Goal: Check status

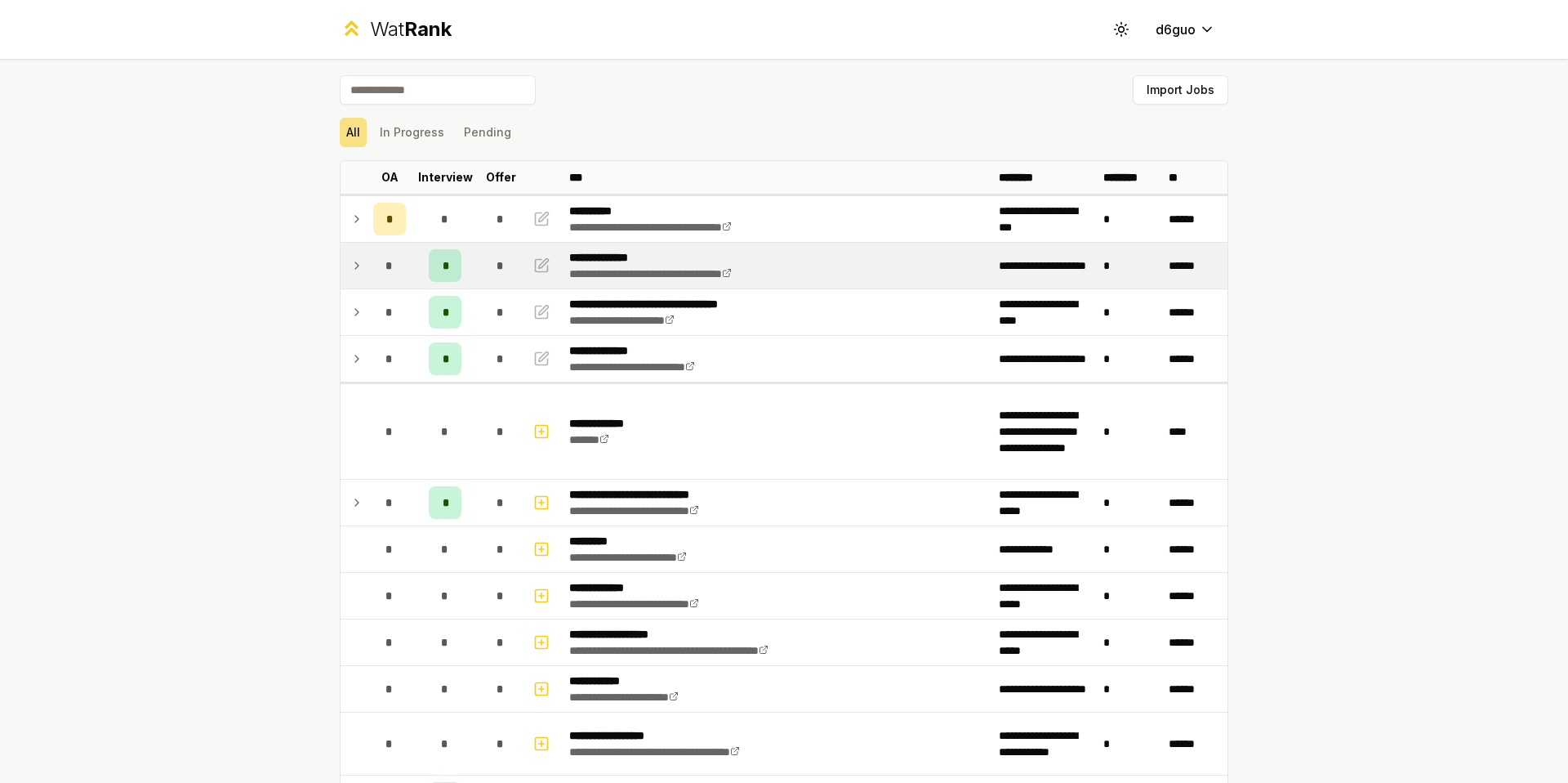
click at [358, 270] on td at bounding box center [353, 265] width 26 height 46
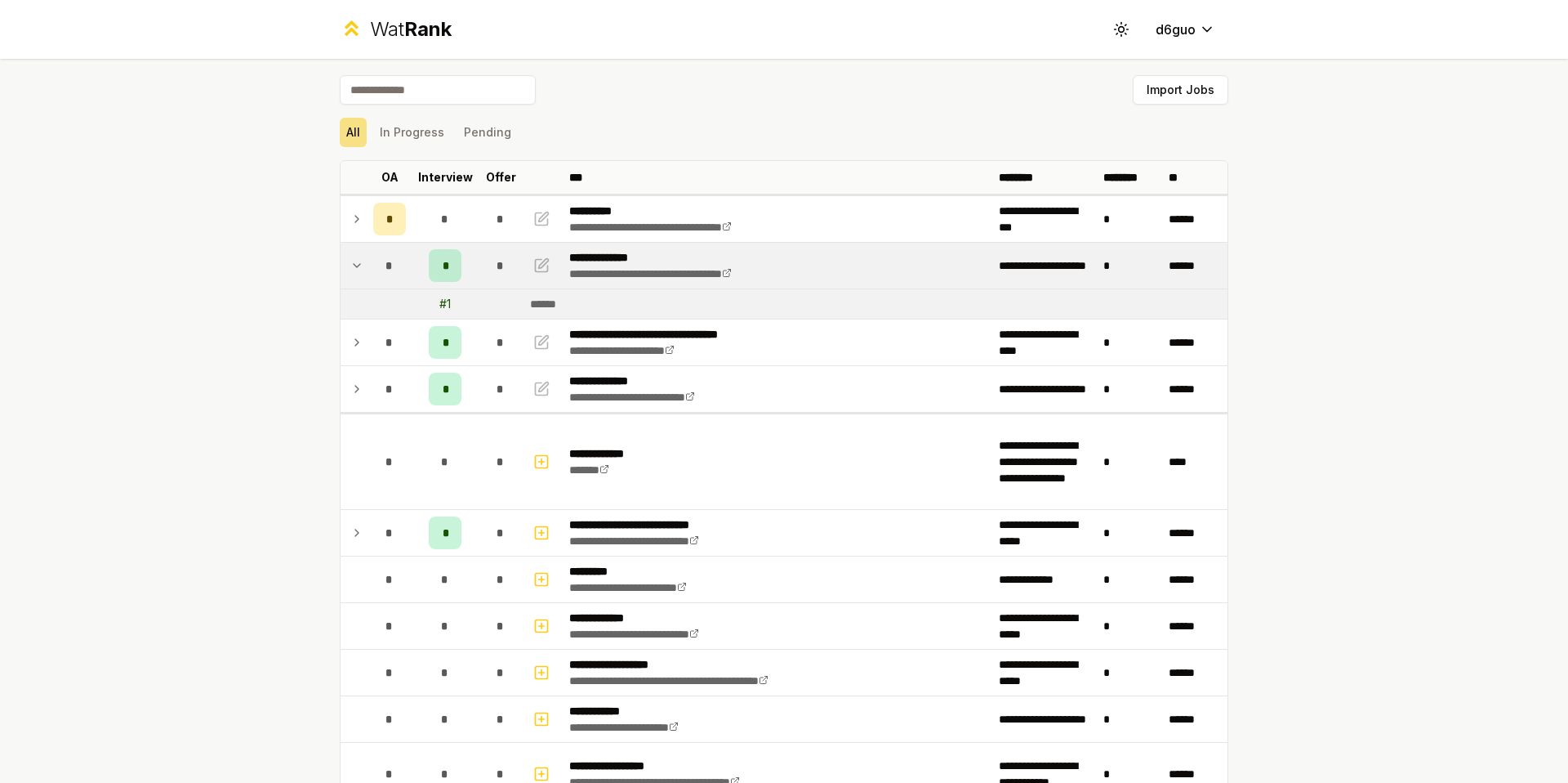
click at [356, 272] on td at bounding box center [353, 265] width 26 height 46
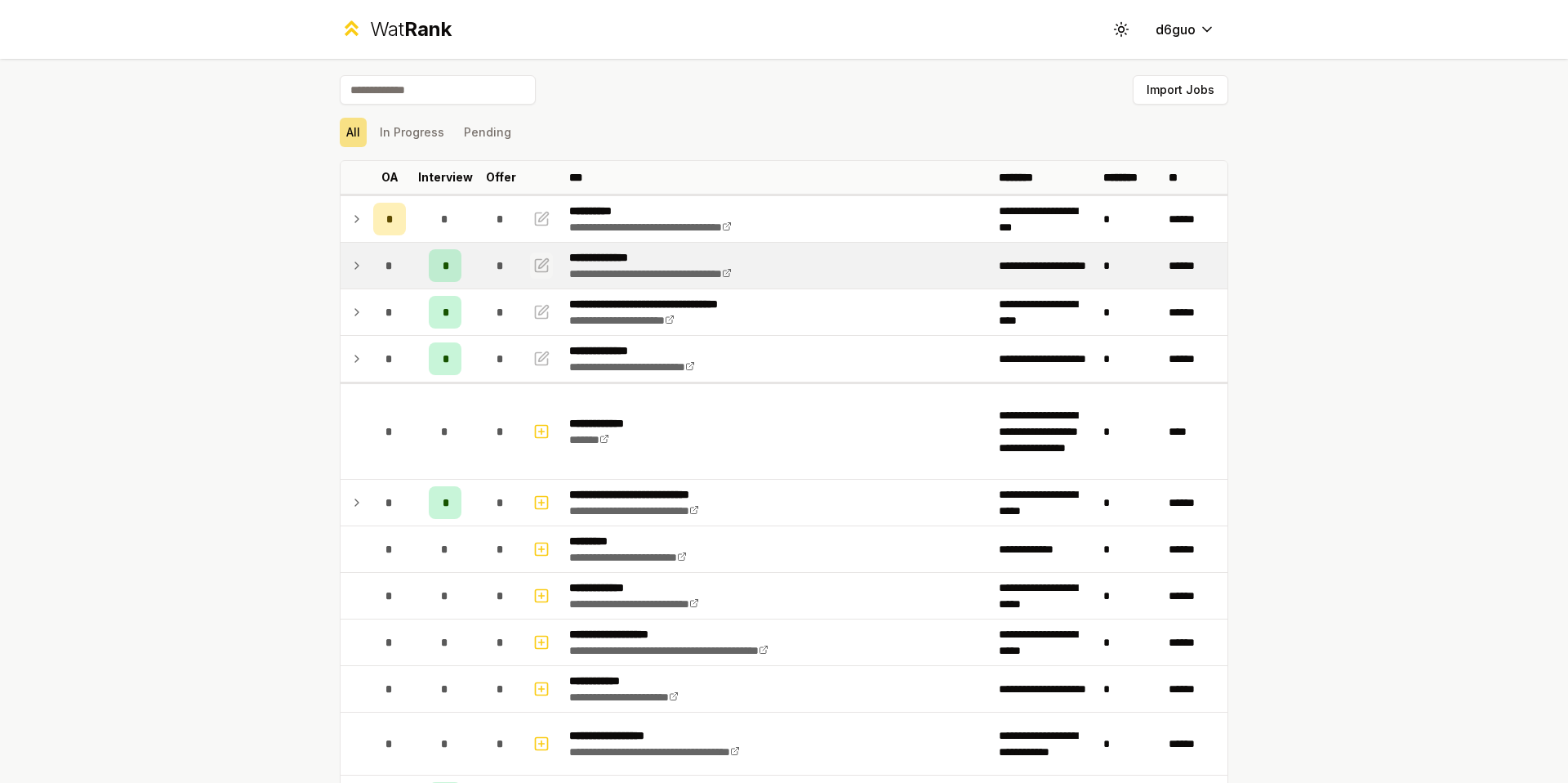
click at [539, 267] on icon "button" at bounding box center [544, 263] width 10 height 10
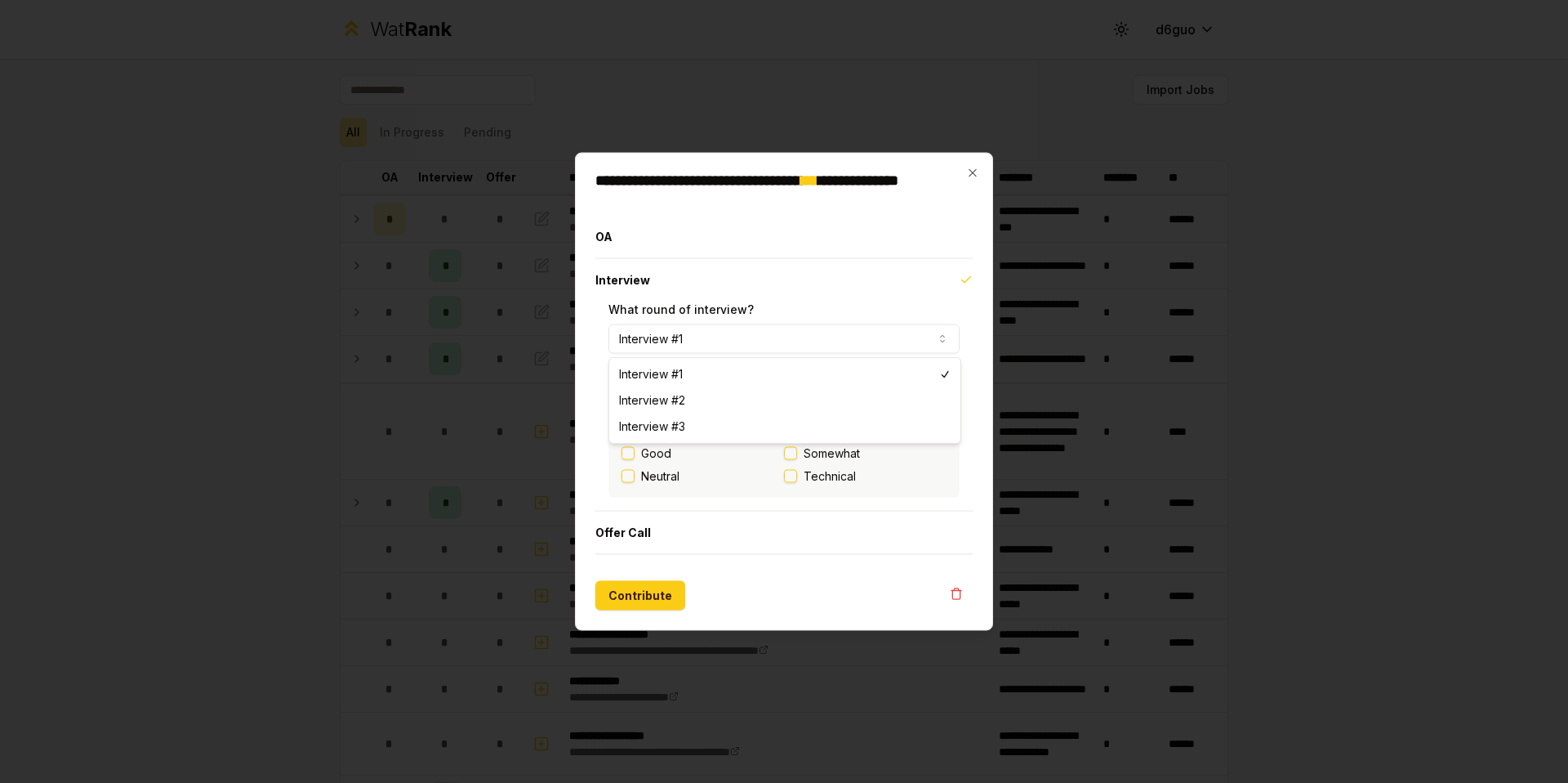
click at [731, 339] on button "Interview #1" at bounding box center [784, 339] width 351 height 29
click at [767, 269] on button "Interview" at bounding box center [784, 280] width 377 height 43
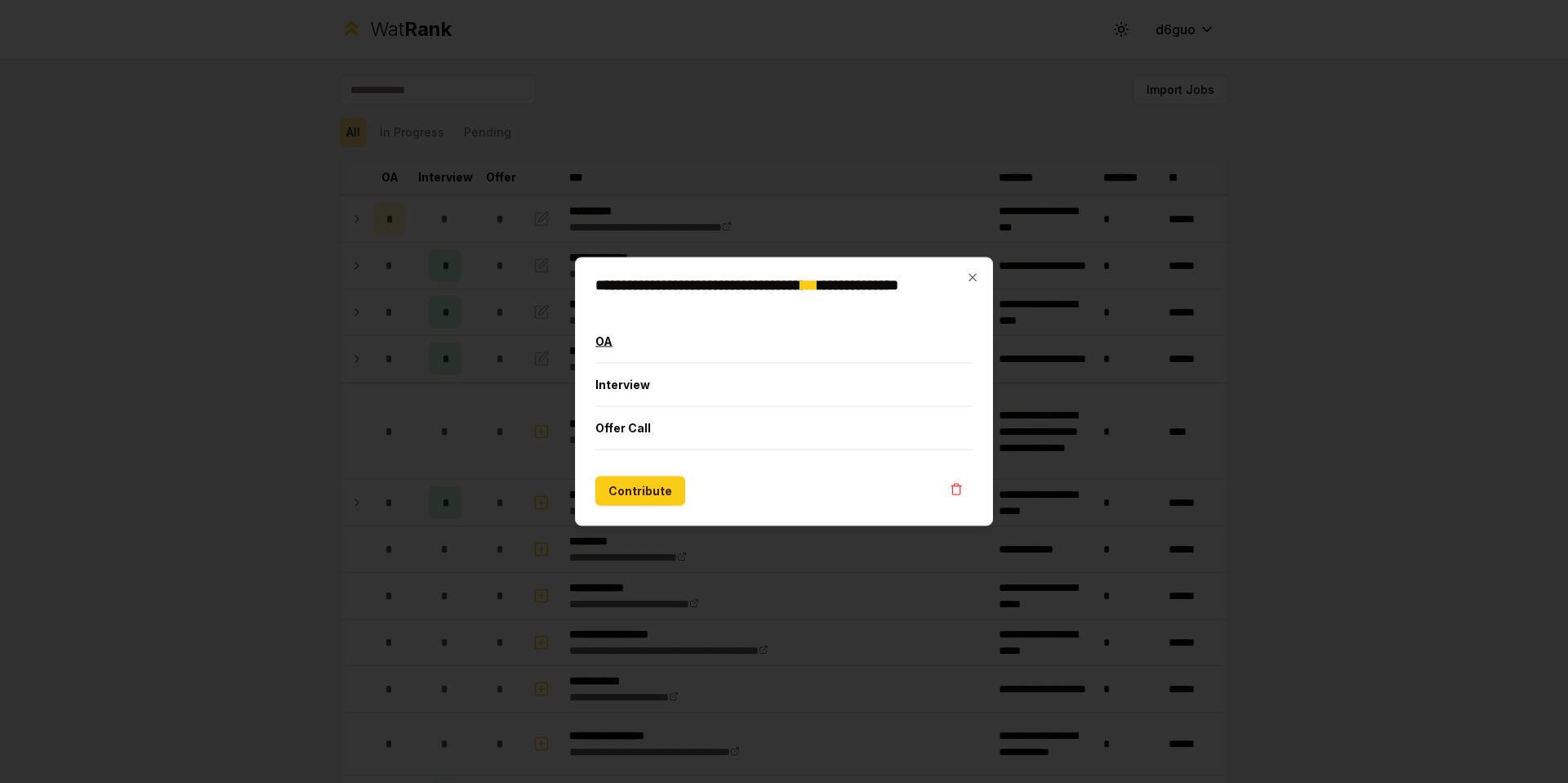
click at [710, 351] on button "OA" at bounding box center [784, 341] width 377 height 43
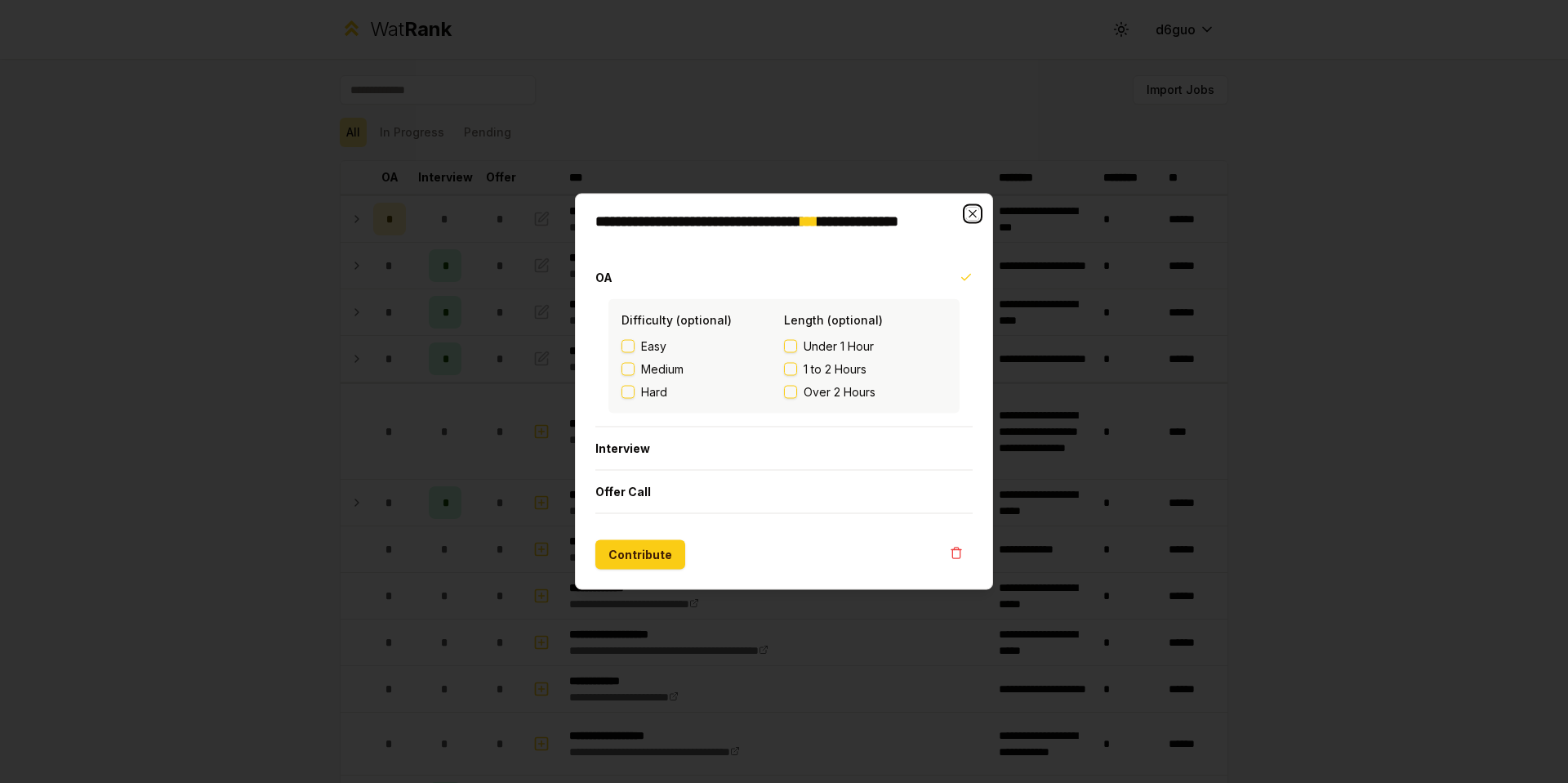
click at [968, 210] on icon "button" at bounding box center [972, 214] width 7 height 7
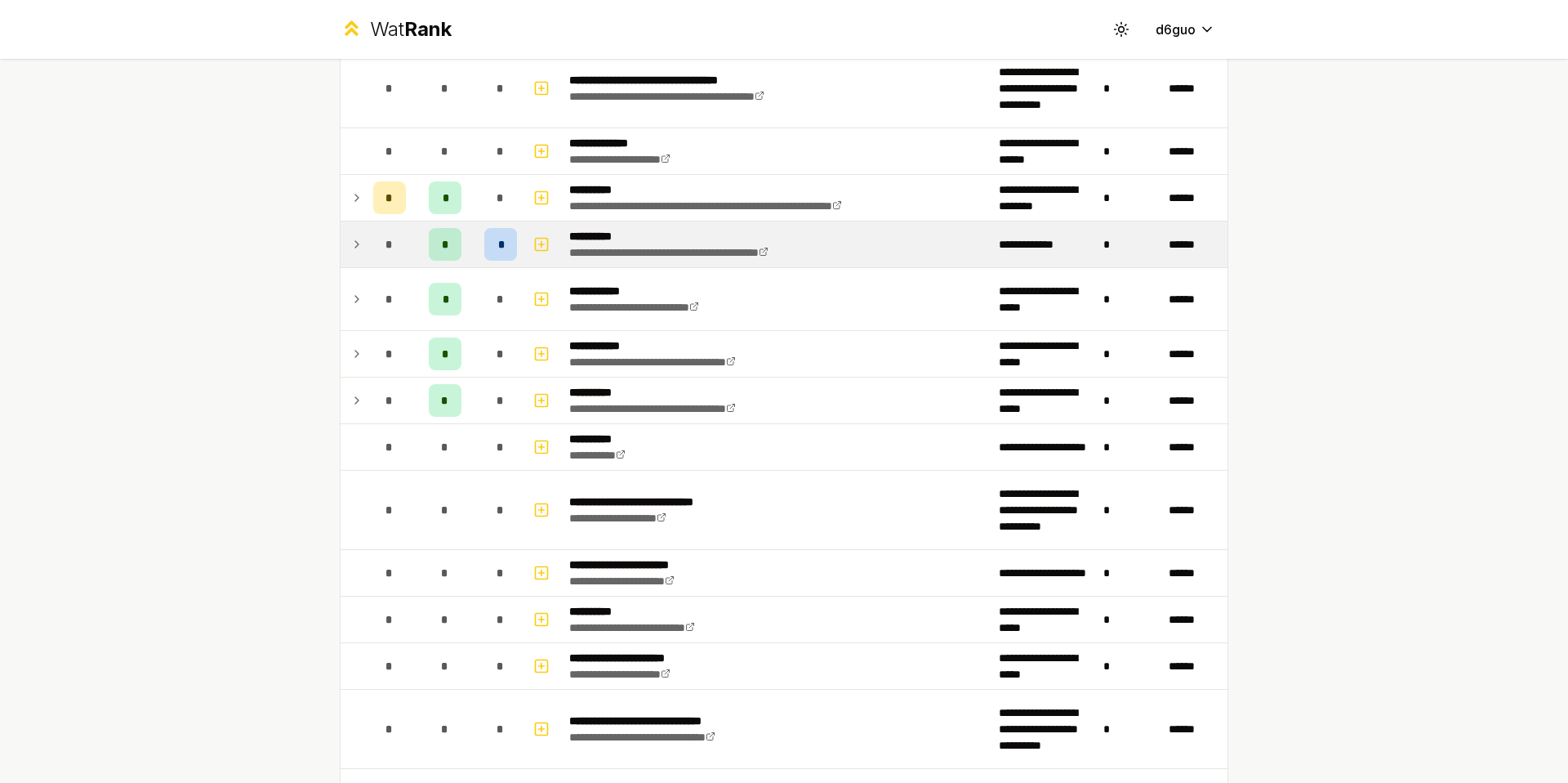
scroll to position [1335, 0]
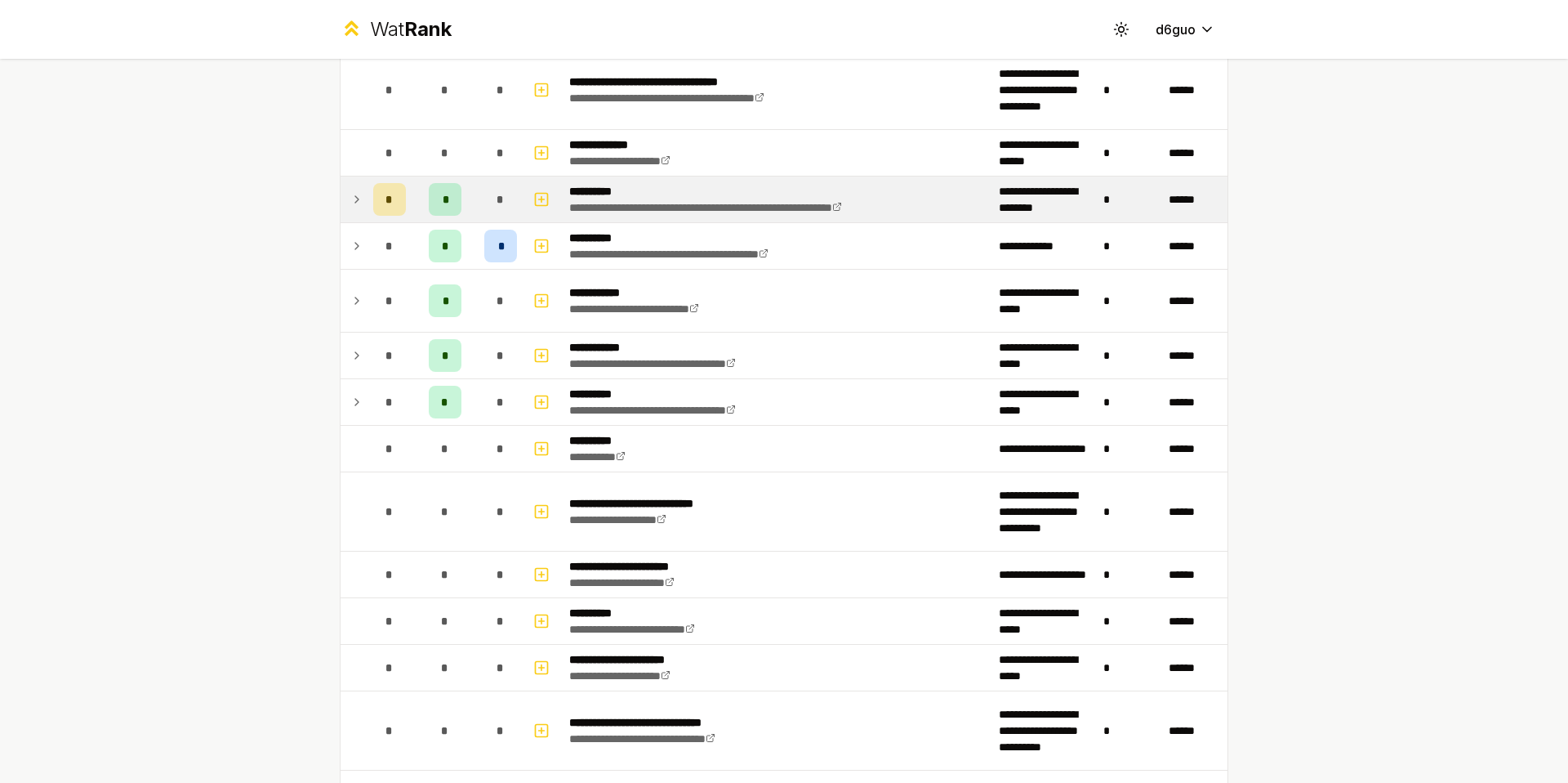
click at [350, 208] on icon at bounding box center [356, 199] width 13 height 20
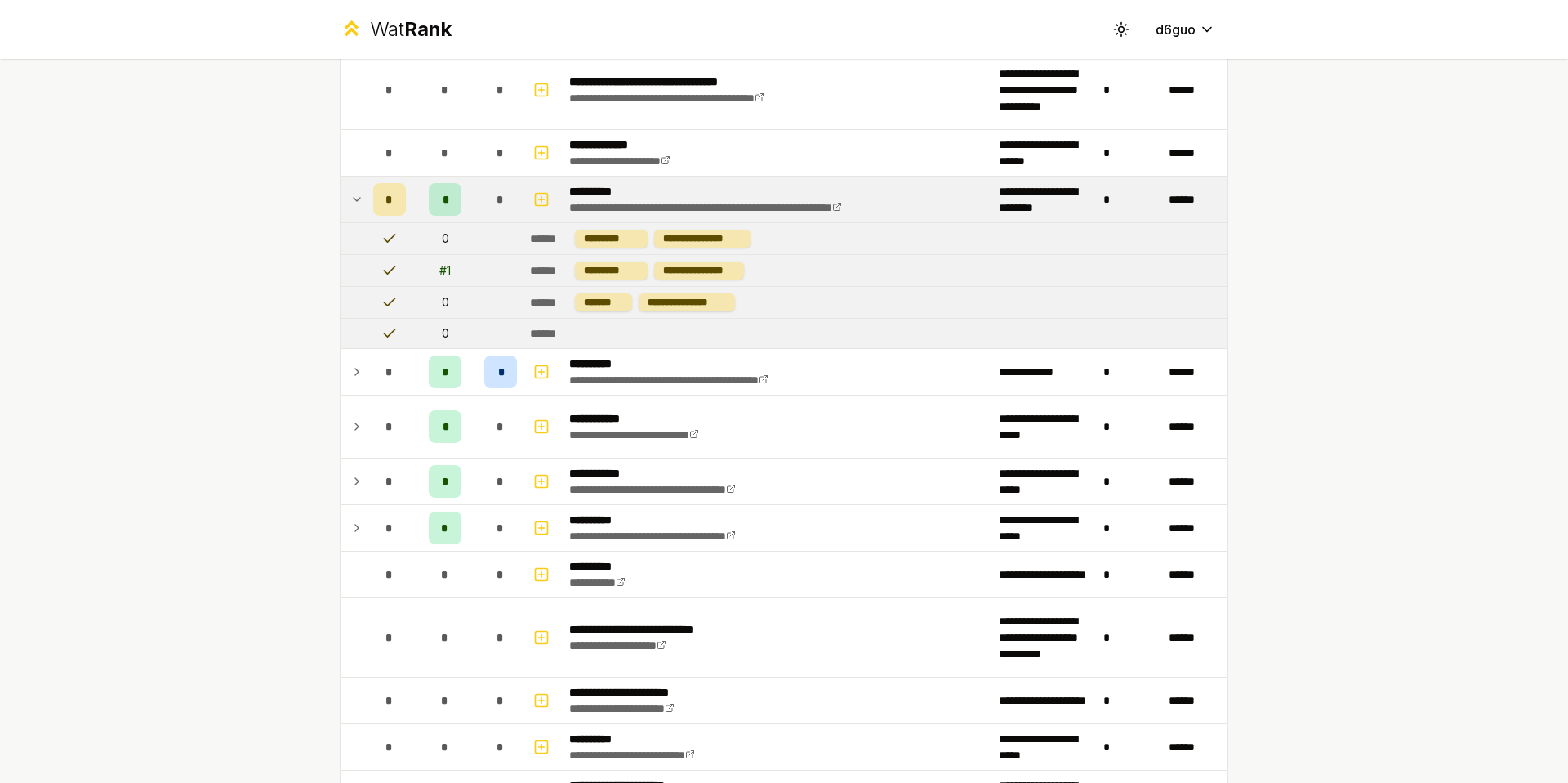
click at [432, 202] on div "*" at bounding box center [445, 199] width 33 height 33
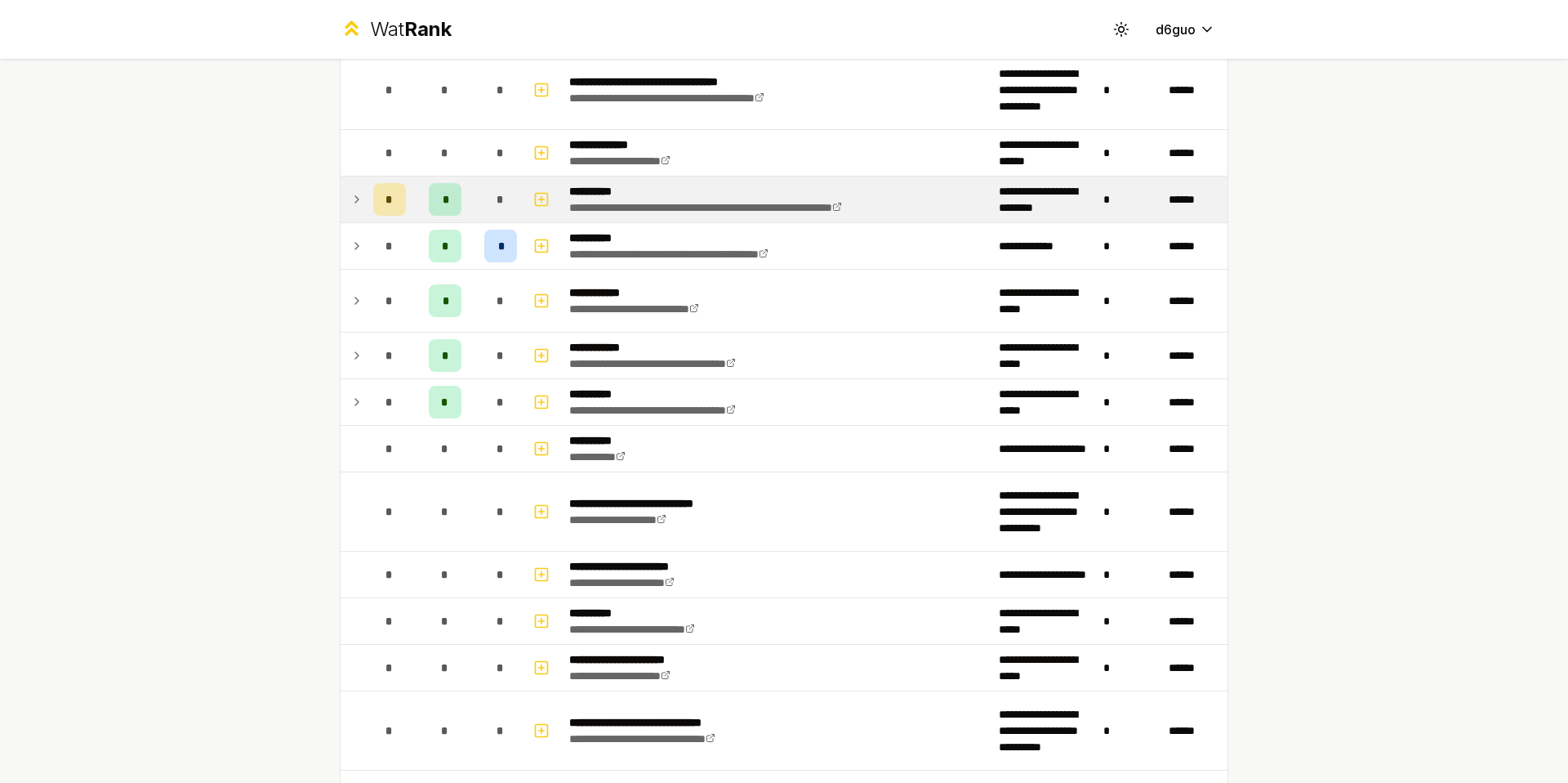
click at [432, 202] on div "*" at bounding box center [445, 199] width 33 height 33
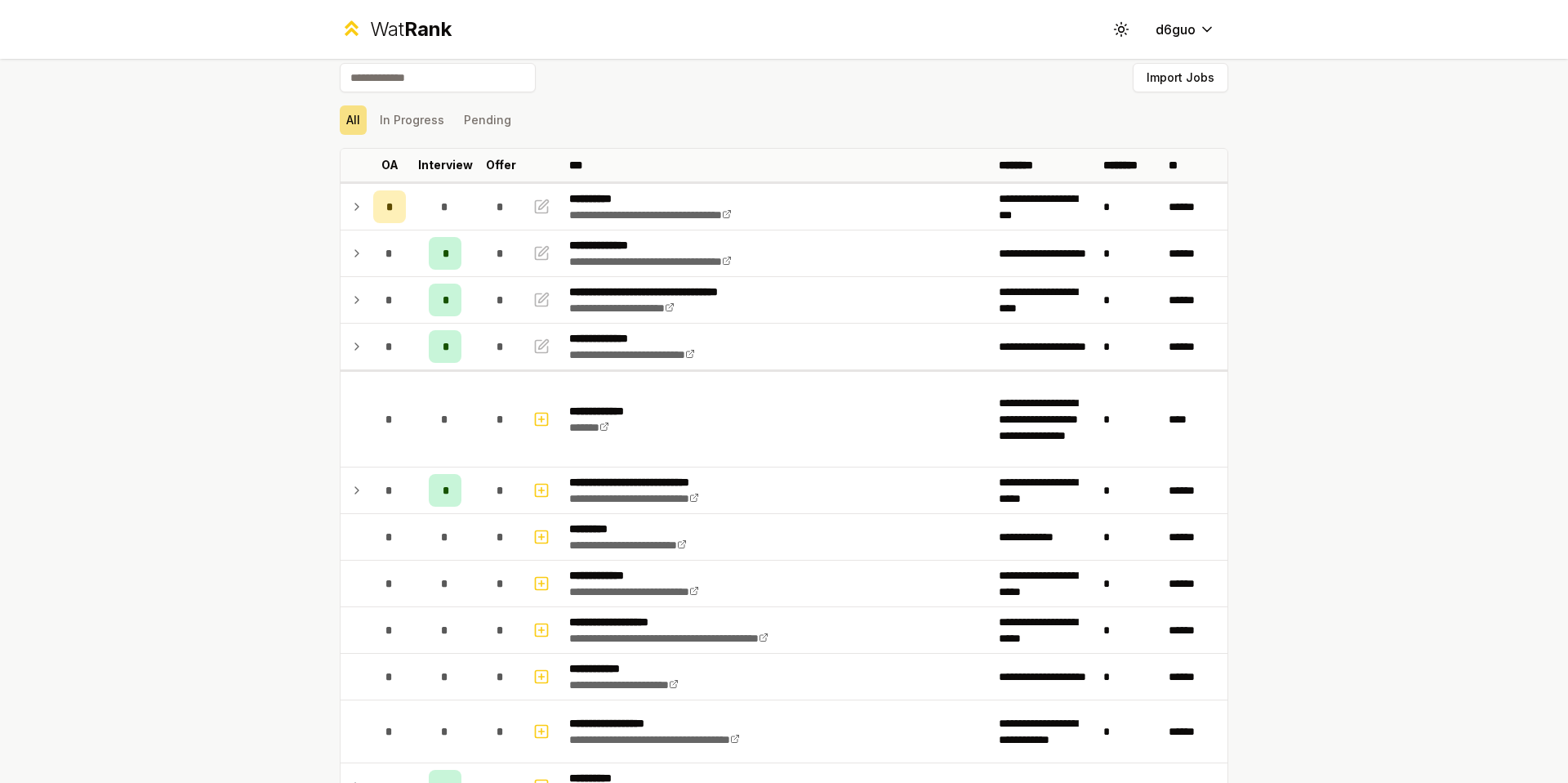
scroll to position [0, 0]
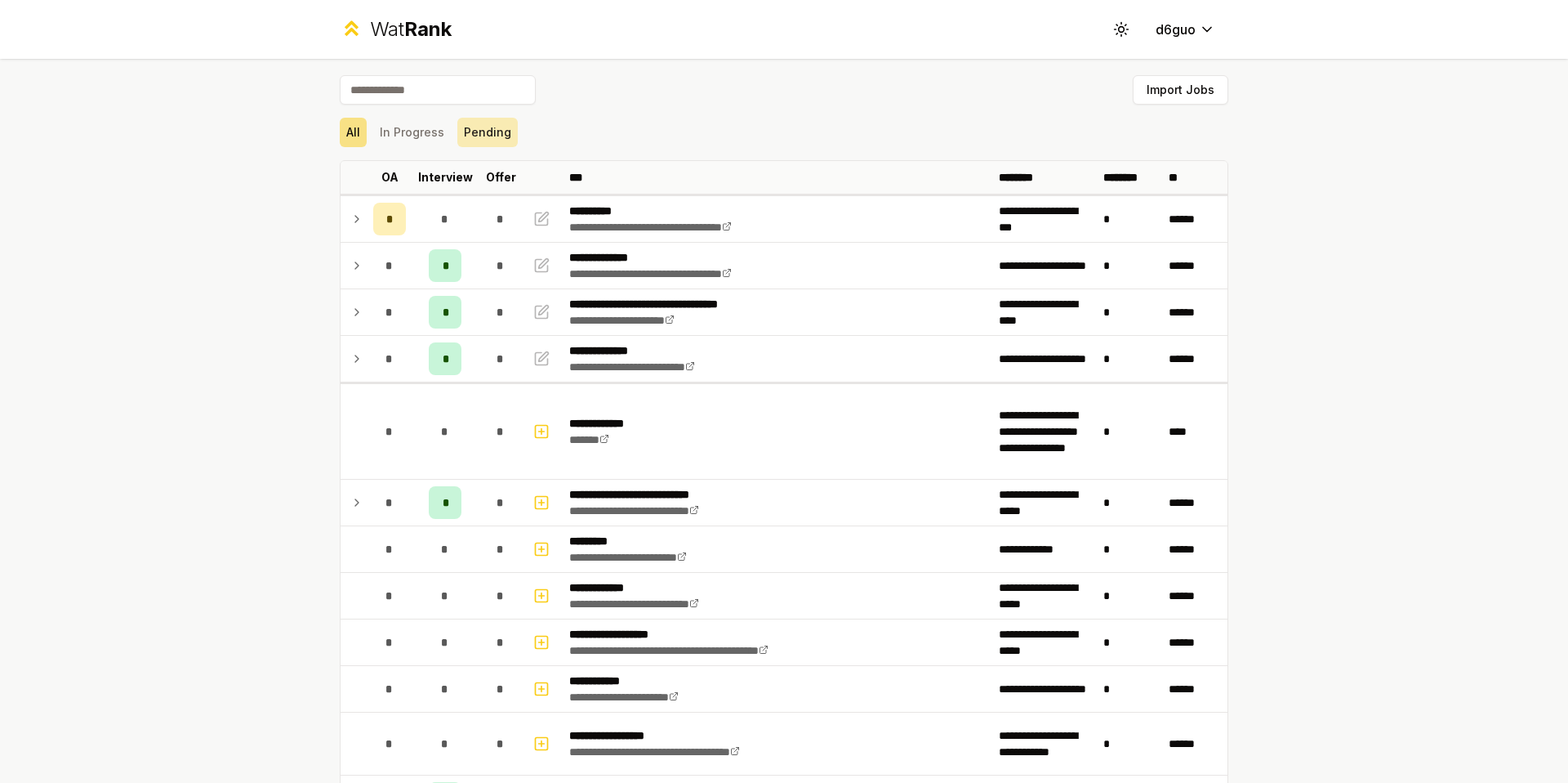
click at [488, 129] on button "Pending" at bounding box center [487, 132] width 61 height 29
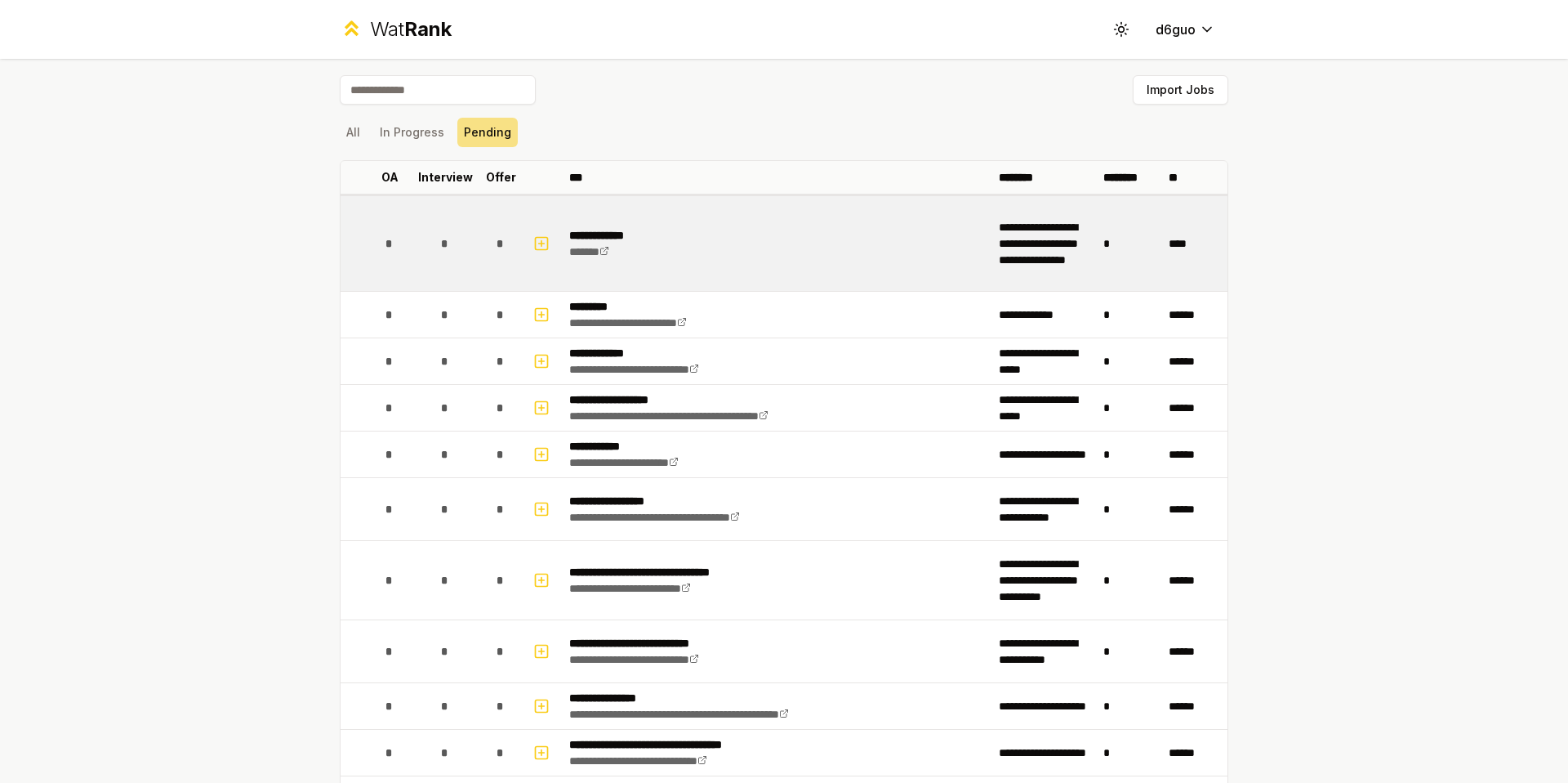
click at [457, 118] on button "Pending" at bounding box center [487, 132] width 61 height 29
